Goal: Find specific page/section: Find specific page/section

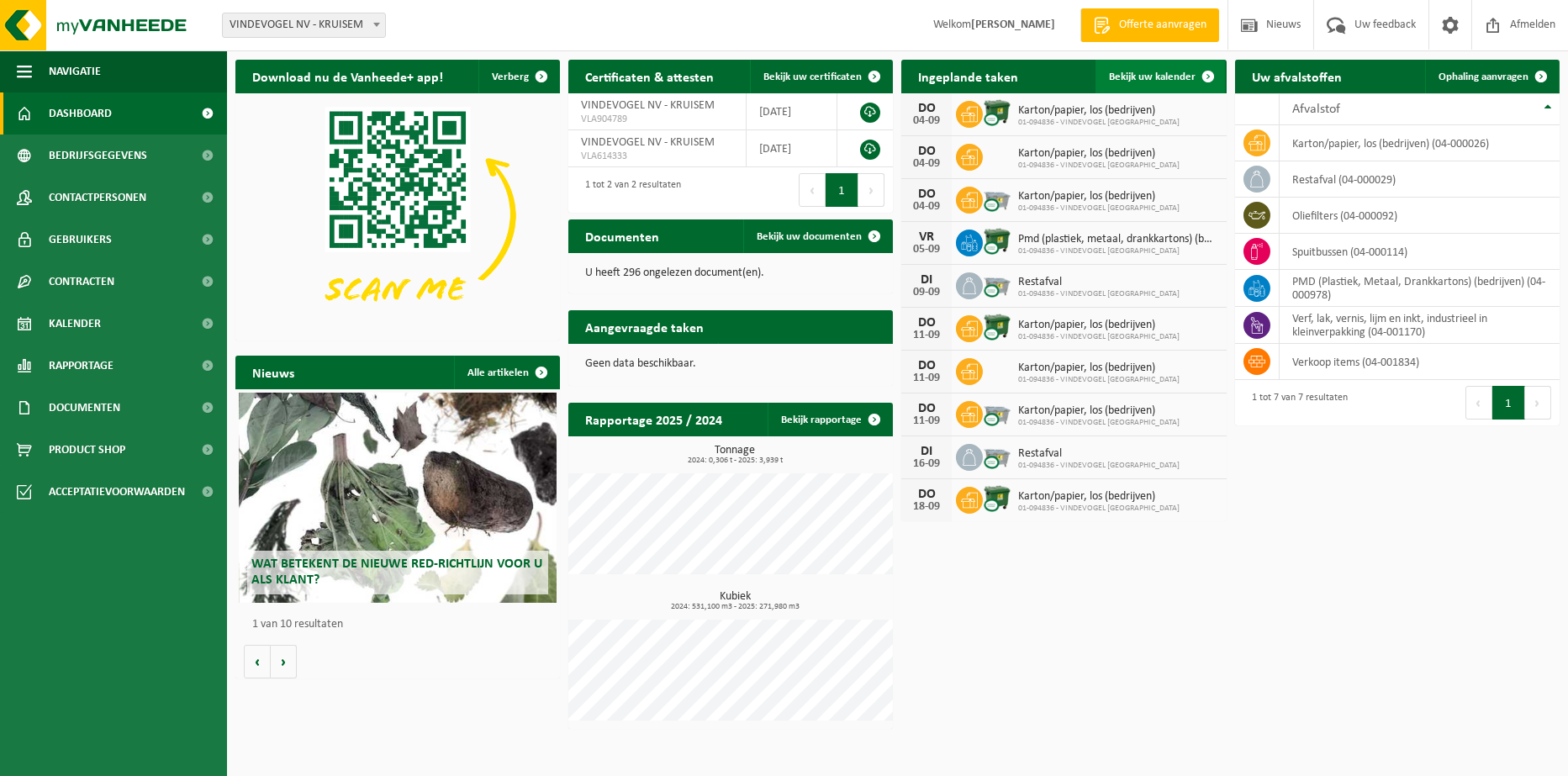
click at [1171, 74] on span "Bekijk uw kalender" at bounding box center [1151, 76] width 86 height 11
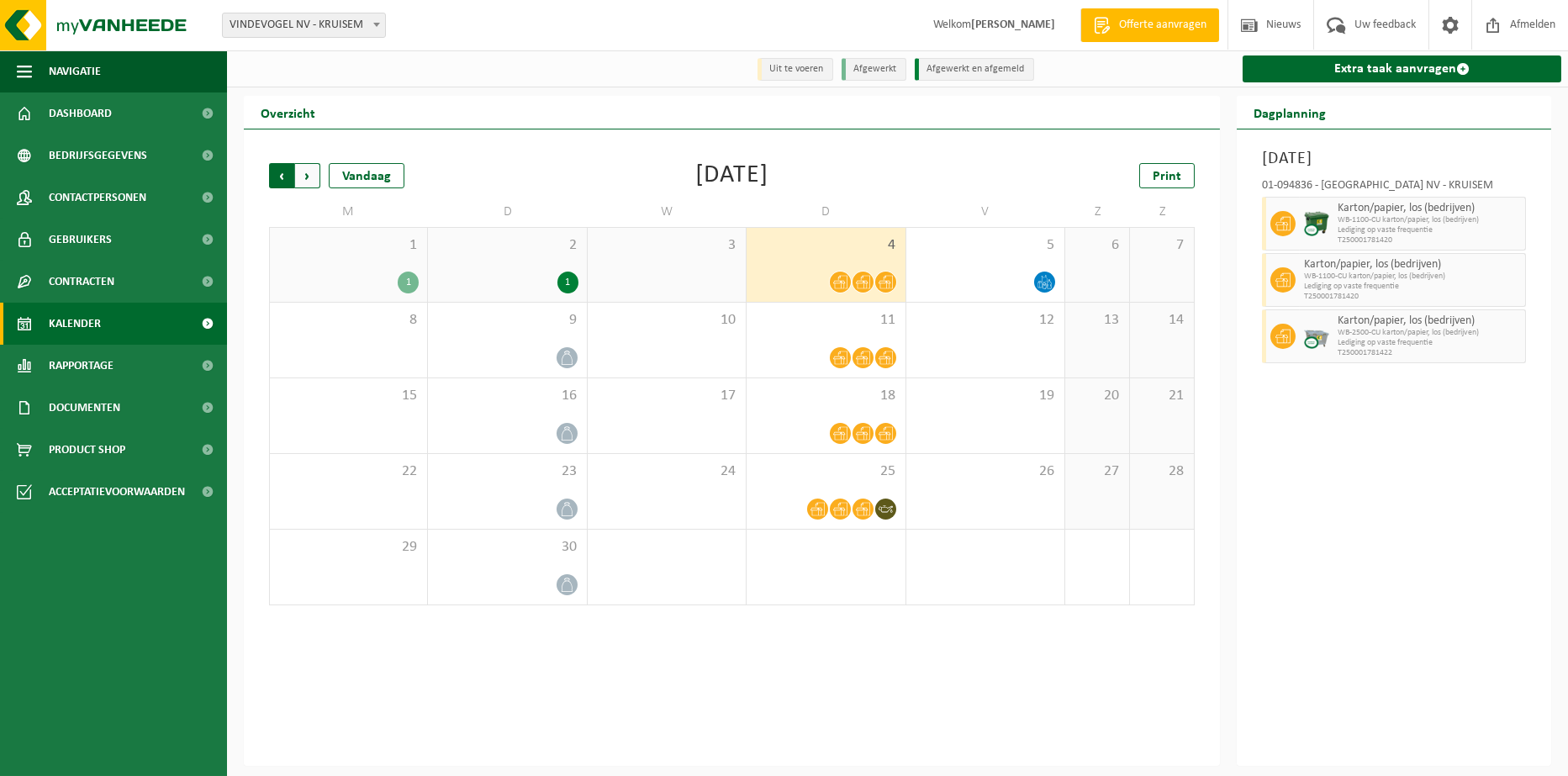
click at [305, 175] on span "Volgende" at bounding box center [308, 175] width 25 height 25
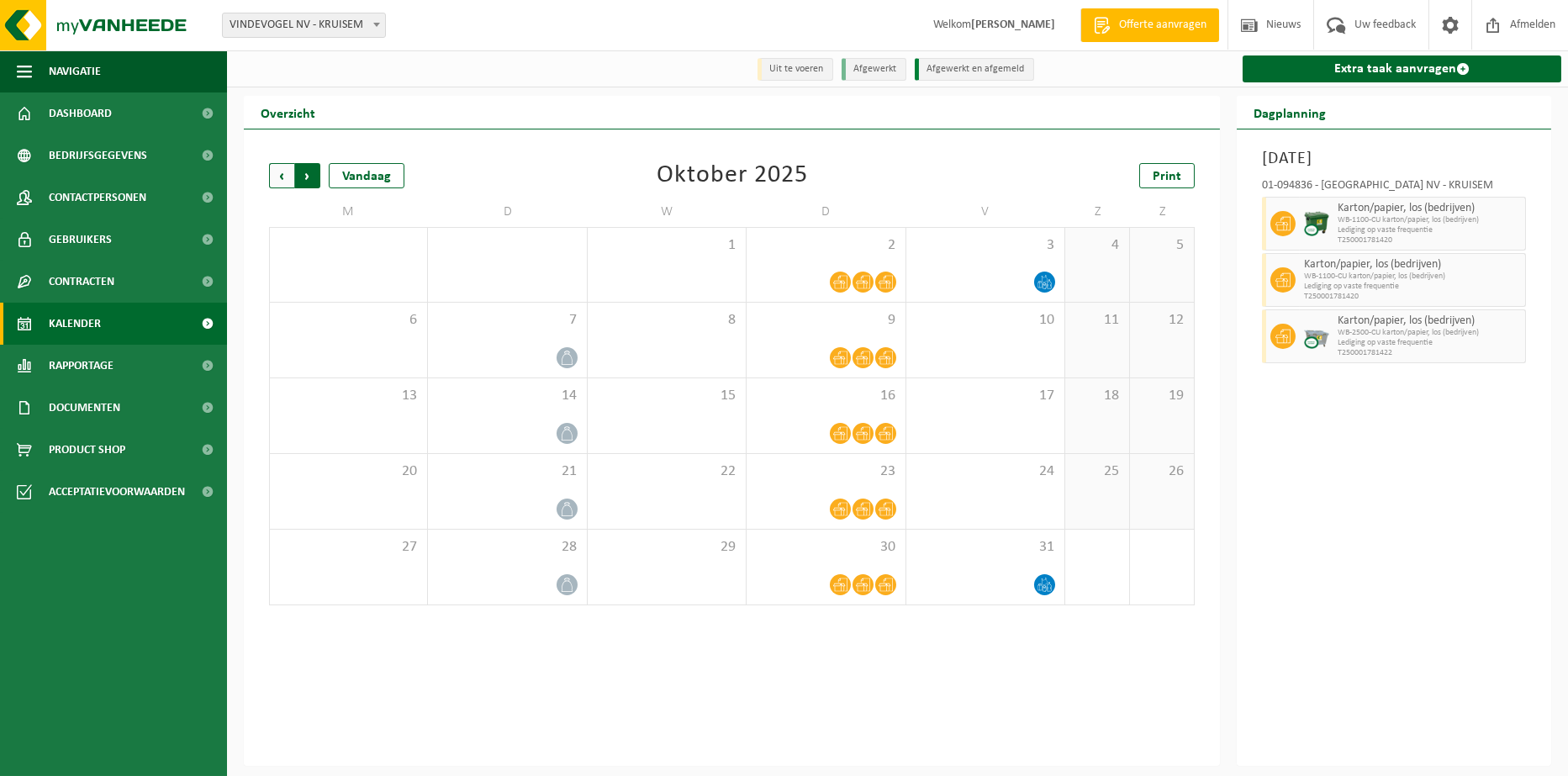
click at [280, 173] on span "Vorige" at bounding box center [282, 175] width 25 height 25
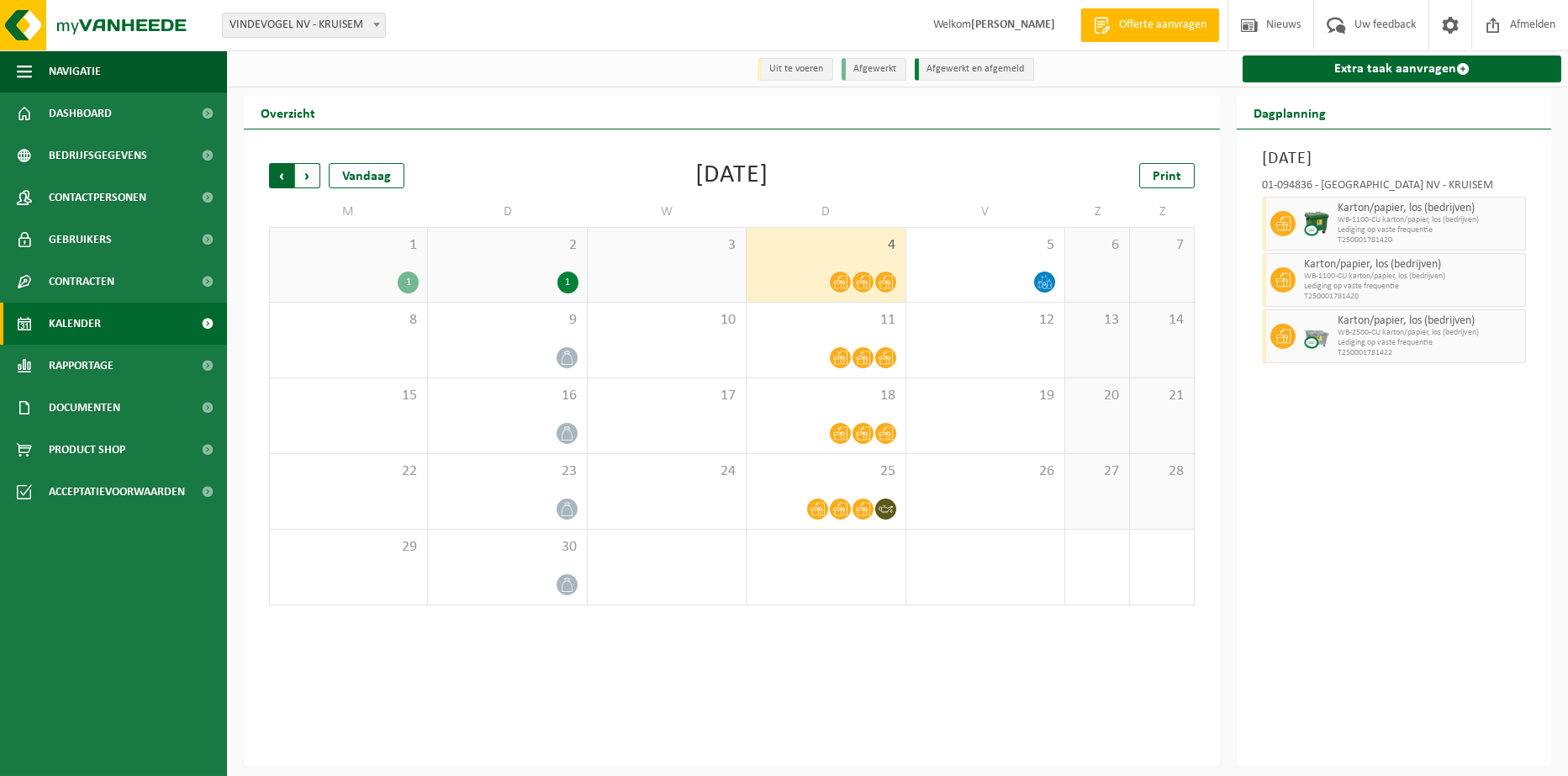
click at [306, 176] on span "Volgende" at bounding box center [308, 175] width 25 height 25
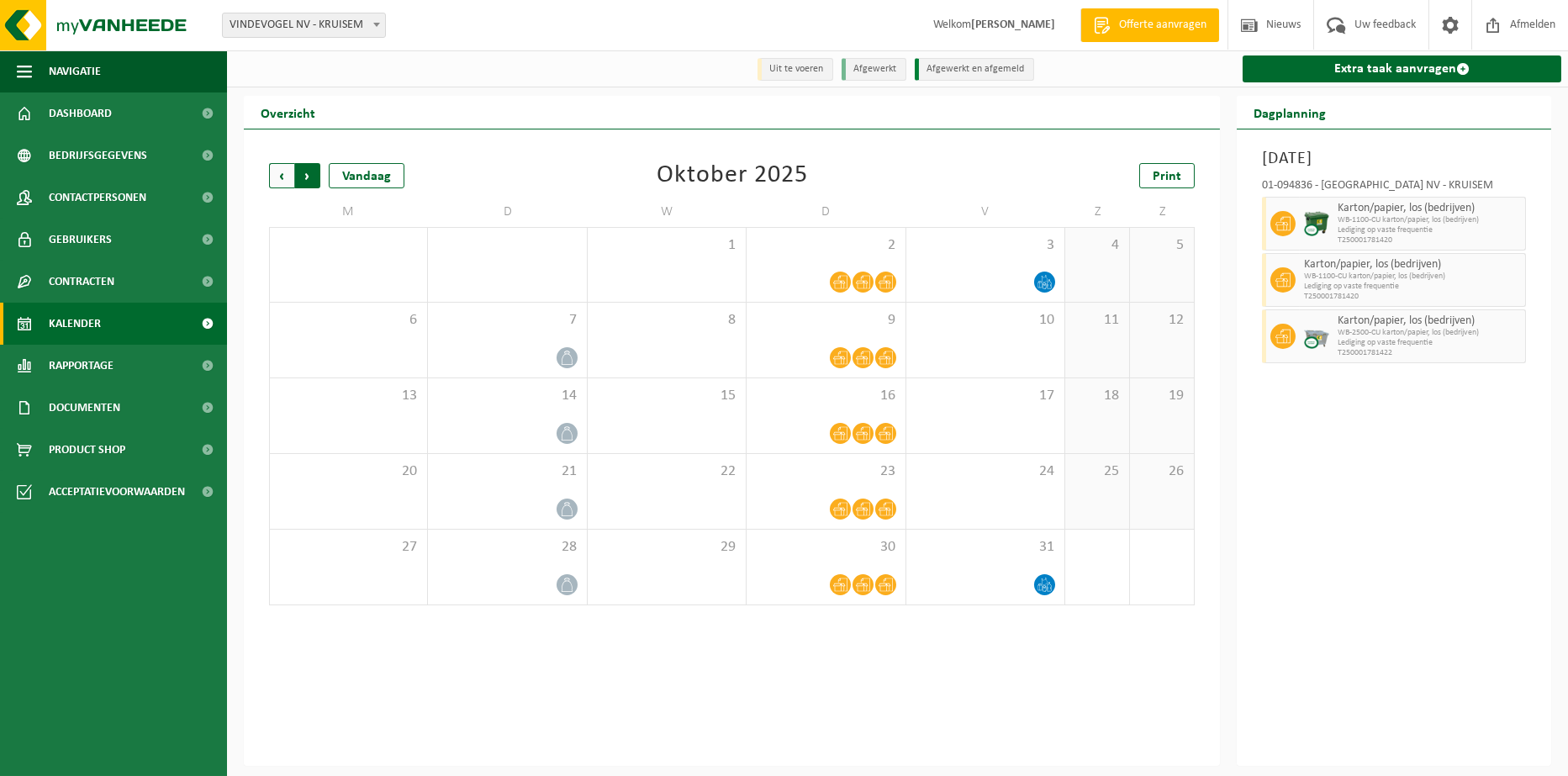
click at [276, 170] on span "Vorige" at bounding box center [282, 175] width 25 height 25
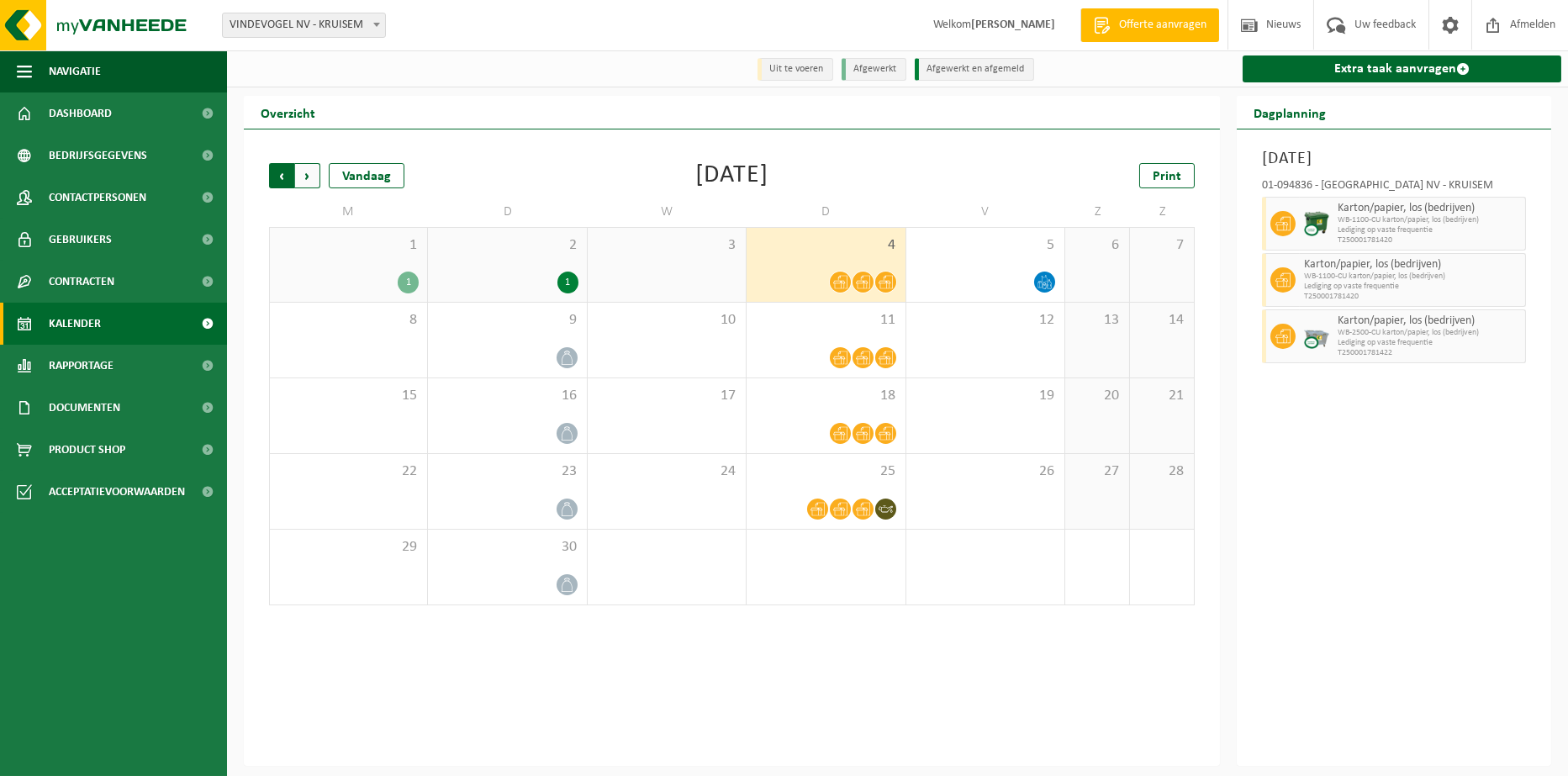
click at [303, 169] on span "Volgende" at bounding box center [308, 175] width 25 height 25
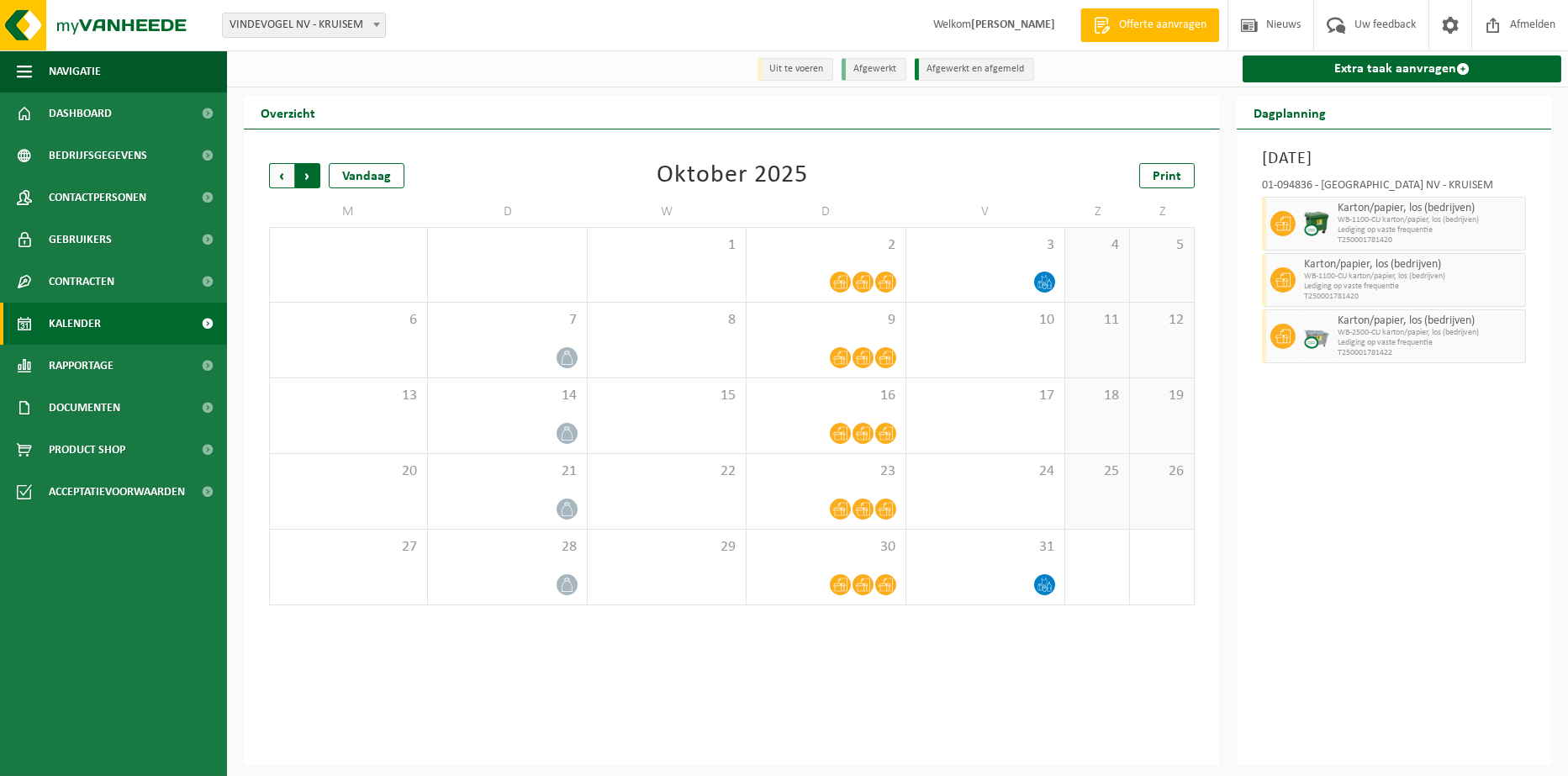
click at [288, 179] on span "Vorige" at bounding box center [282, 175] width 25 height 25
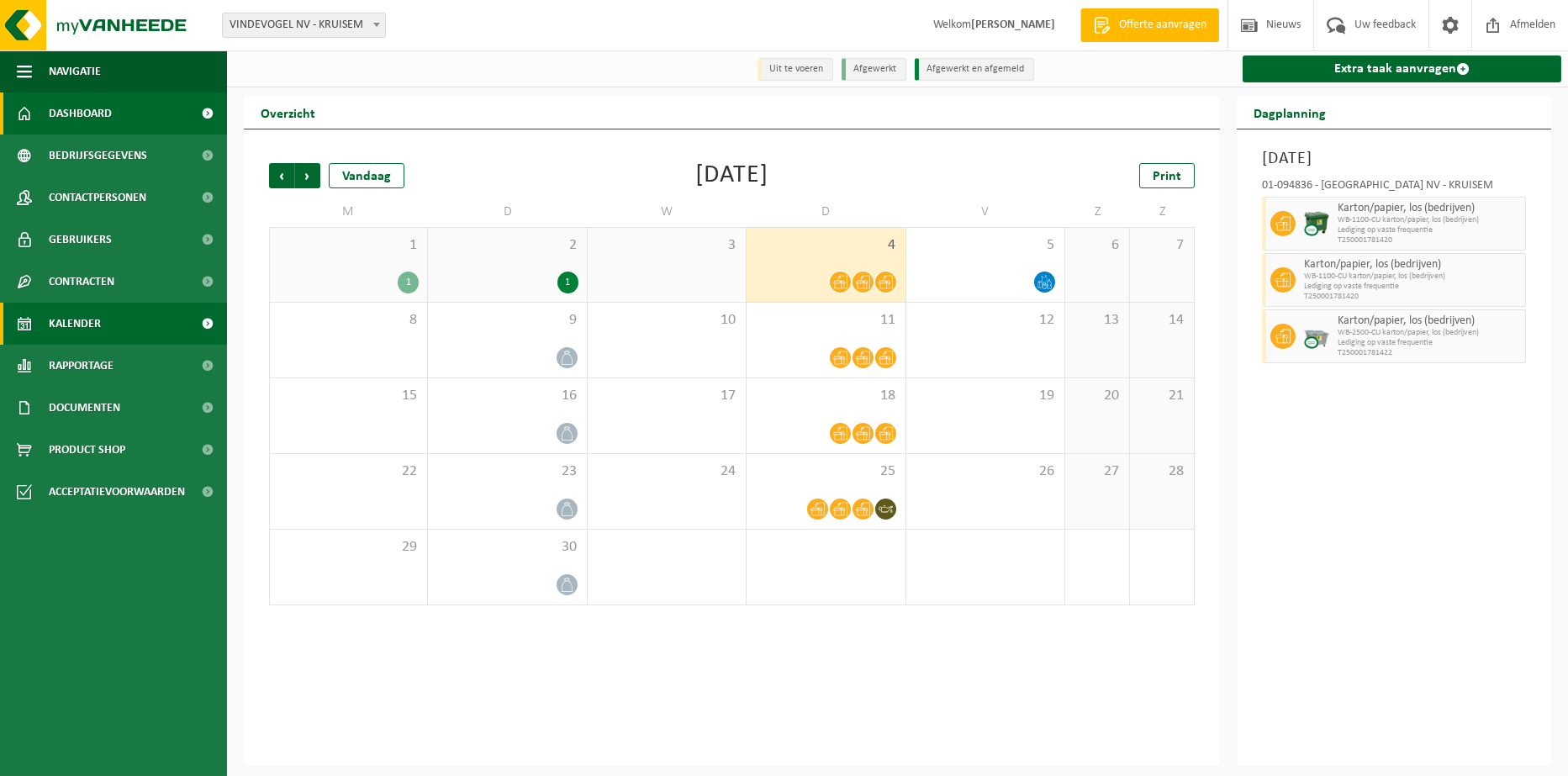
click at [78, 113] on span "Dashboard" at bounding box center [79, 113] width 63 height 42
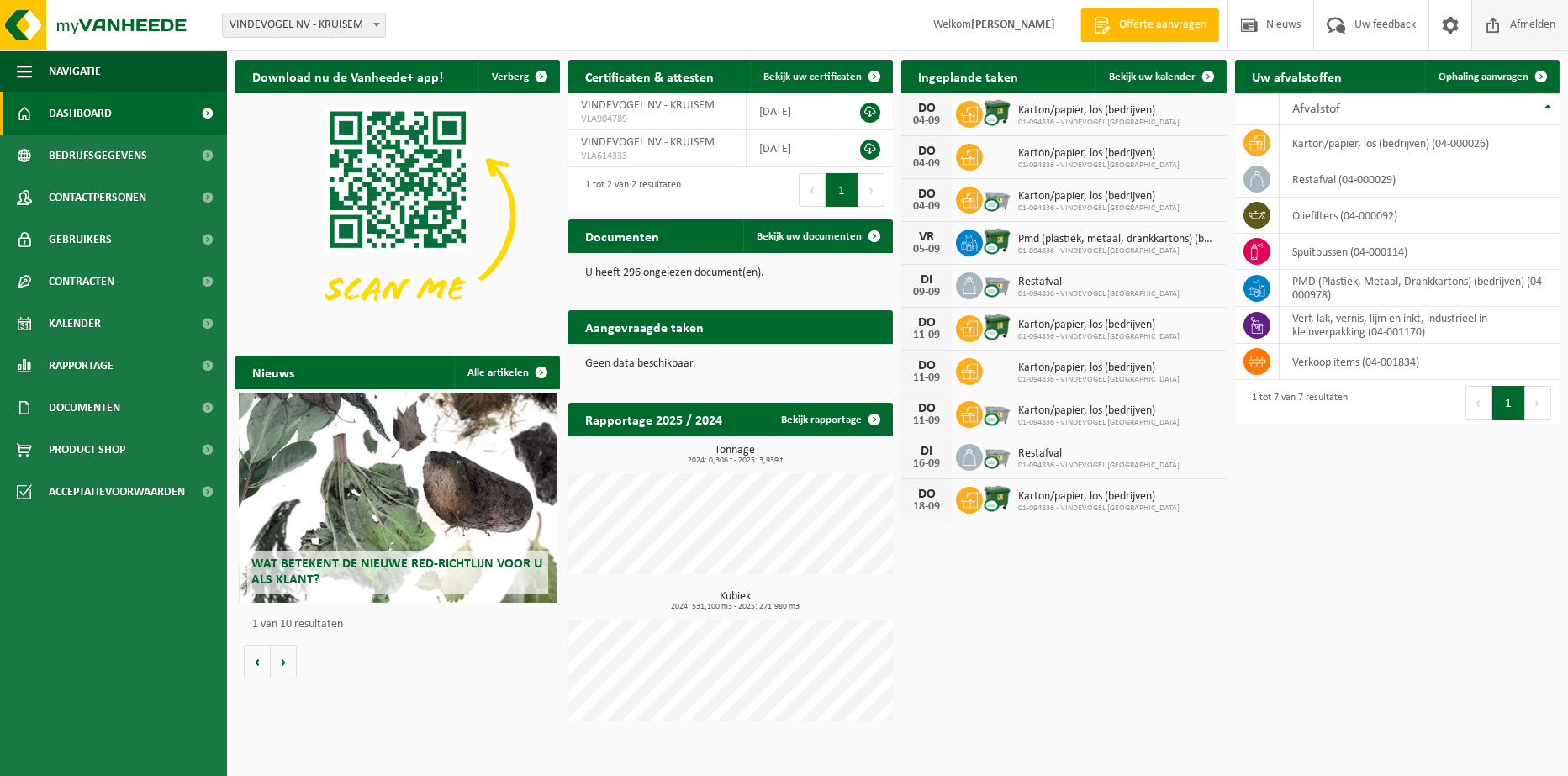
click at [1533, 15] on span "Afmelden" at bounding box center [1532, 24] width 54 height 49
